Goal: Leave review/rating

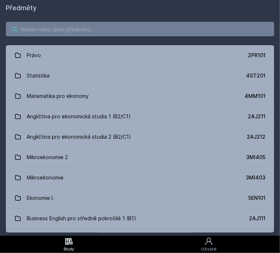
click at [69, 30] on input "search" at bounding box center [140, 29] width 268 height 15
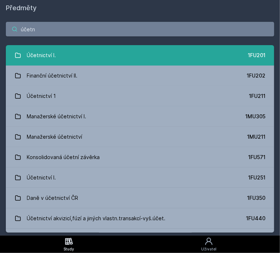
type input "účetn"
click at [37, 52] on div "Účetnictví I." at bounding box center [41, 55] width 29 height 15
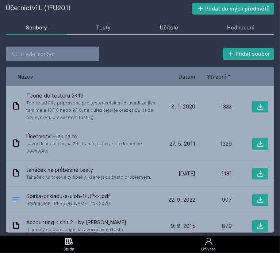
click at [179, 26] on link "Učitelé" at bounding box center [169, 27] width 58 height 15
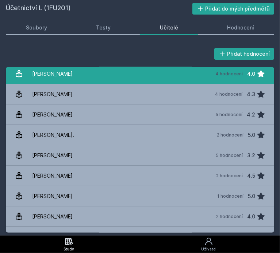
scroll to position [474, 0]
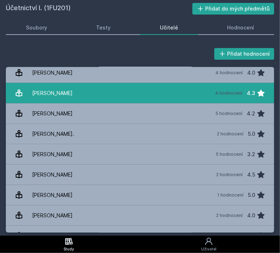
click at [108, 93] on link "[PERSON_NAME] 4 hodnocení 4.3" at bounding box center [140, 93] width 268 height 20
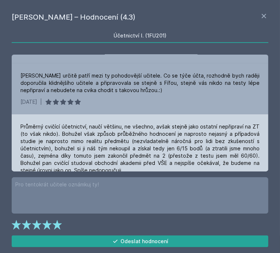
scroll to position [109, 0]
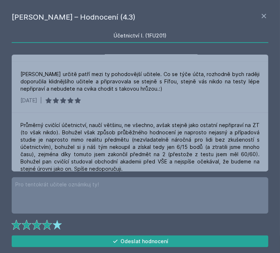
click at [46, 225] on polygon at bounding box center [46, 225] width 9 height 10
click at [45, 223] on icon at bounding box center [47, 225] width 10 height 10
click at [44, 226] on icon at bounding box center [47, 225] width 10 height 10
click at [28, 224] on polygon at bounding box center [26, 225] width 9 height 10
drag, startPoint x: 25, startPoint y: 222, endPoint x: 7, endPoint y: 224, distance: 18.4
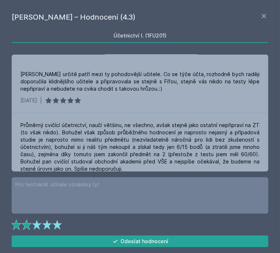
click at [24, 222] on icon at bounding box center [27, 225] width 10 height 10
click at [12, 222] on div "[PERSON_NAME] – Hodnocení (4.3) Účetnictví I. (1FU201) [DATE] | [PERSON_NAME] u…" at bounding box center [140, 126] width 280 height 253
click at [16, 224] on polygon at bounding box center [16, 225] width 9 height 10
drag, startPoint x: 57, startPoint y: 223, endPoint x: 59, endPoint y: 226, distance: 3.9
click at [57, 223] on polygon at bounding box center [56, 225] width 9 height 10
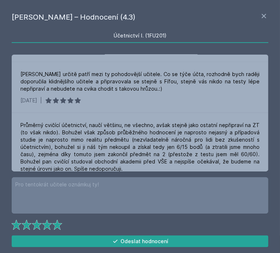
click at [46, 230] on icon at bounding box center [47, 225] width 10 height 10
click at [45, 228] on polygon at bounding box center [46, 225] width 9 height 10
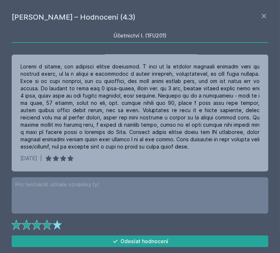
scroll to position [0, 0]
